Goal: Task Accomplishment & Management: Manage account settings

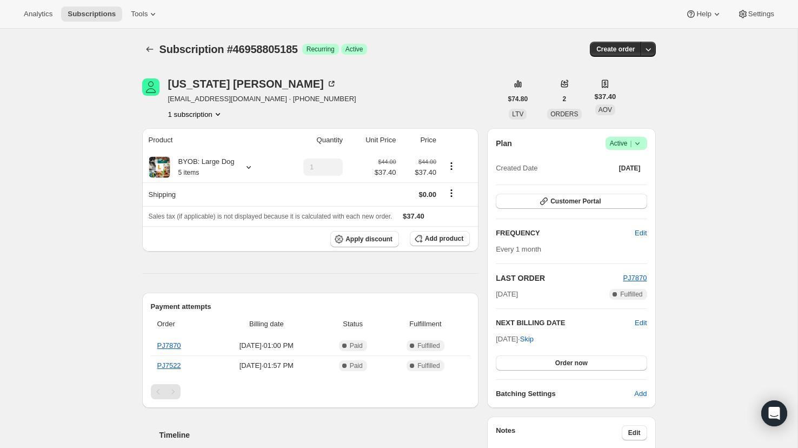
click at [637, 142] on icon at bounding box center [637, 143] width 11 height 11
click at [631, 180] on span "Cancel subscription" at bounding box center [622, 183] width 61 height 8
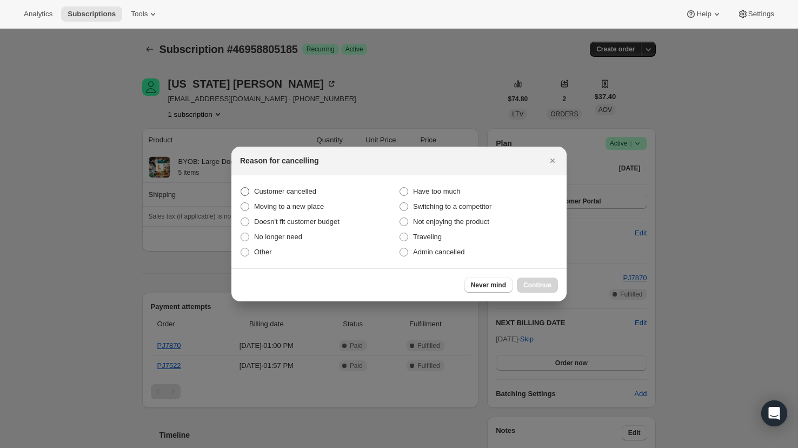
click at [298, 187] on span "Customer cancelled" at bounding box center [285, 191] width 62 height 11
click at [241, 187] on input "Customer cancelled" at bounding box center [241, 187] width 1 height 1
radio input "true"
click at [527, 278] on button "Continue" at bounding box center [537, 285] width 41 height 15
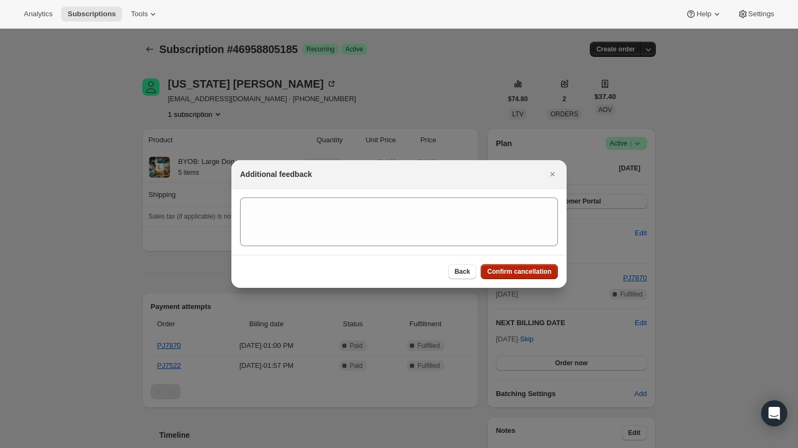
click at [513, 271] on span "Confirm cancellation" at bounding box center [519, 271] width 64 height 9
